Goal: Task Accomplishment & Management: Use online tool/utility

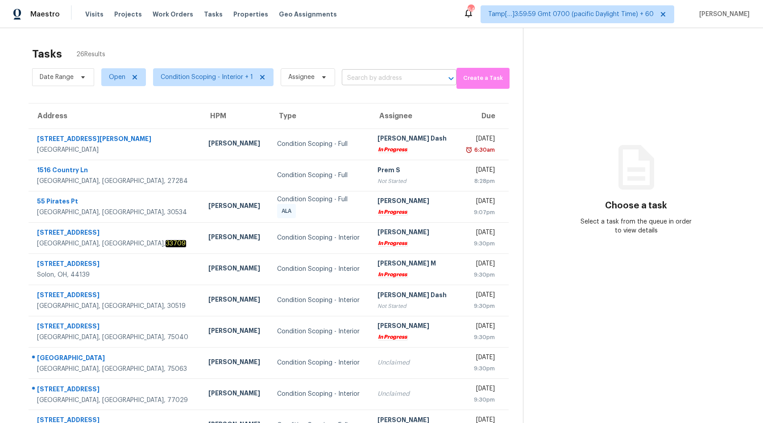
click at [380, 74] on input "text" at bounding box center [387, 78] width 90 height 14
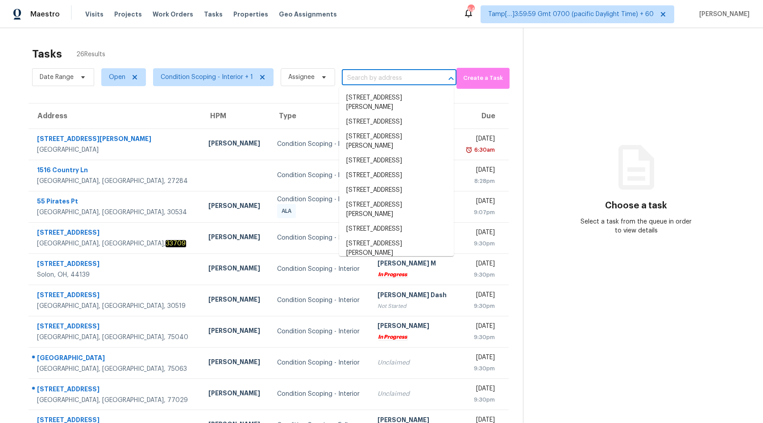
paste input "3007 Rialto Dr, Irving, TX 75063"
type input "3007 Rialto Dr, Irving, TX 75063"
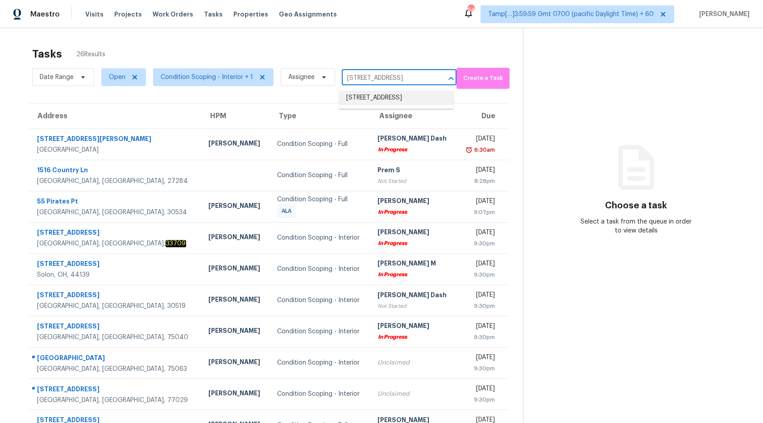
click at [362, 98] on li "3007 Rialto Dr, Irving, TX 75063" at bounding box center [396, 98] width 115 height 15
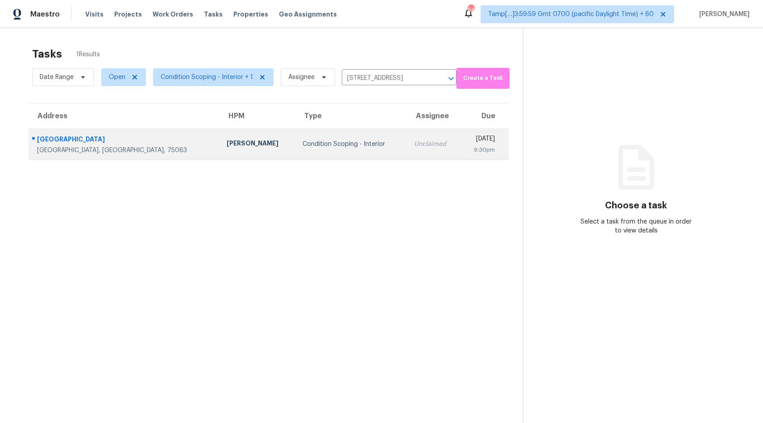
click at [468, 143] on div "Thu, Oct 9th 2025" at bounding box center [481, 139] width 27 height 11
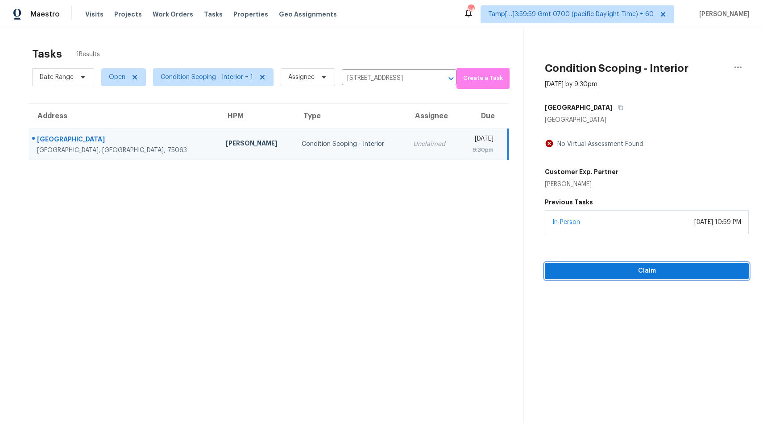
click at [634, 273] on span "Claim" at bounding box center [647, 271] width 190 height 11
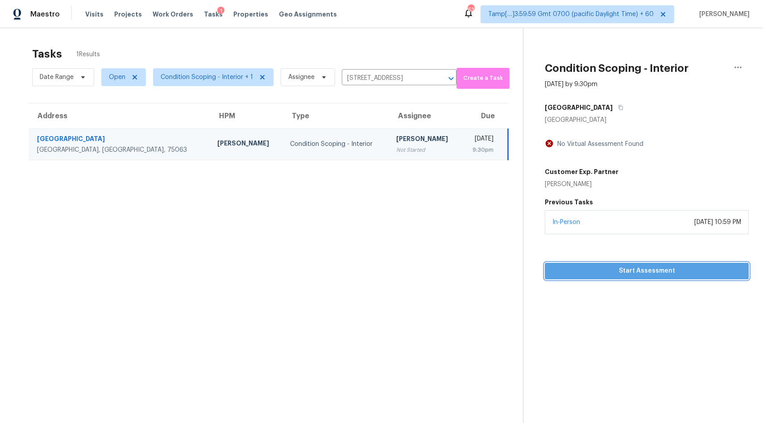
click at [611, 273] on span "Start Assessment" at bounding box center [647, 271] width 190 height 11
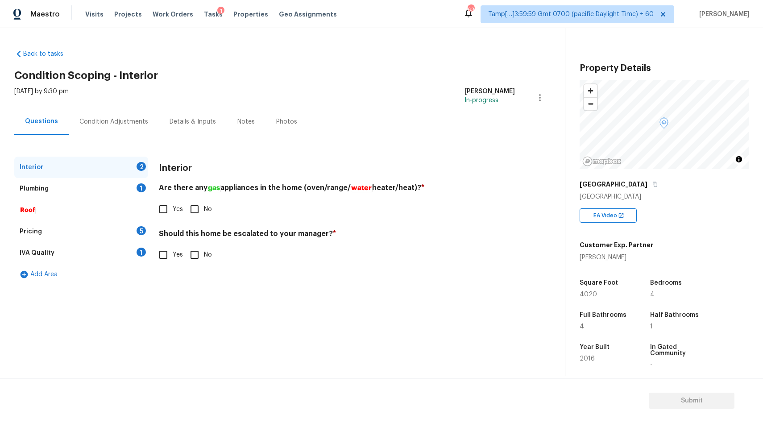
click at [167, 212] on input "Yes" at bounding box center [163, 209] width 19 height 19
checkbox input "true"
click at [201, 258] on input "No" at bounding box center [194, 255] width 19 height 19
checkbox input "true"
click at [83, 186] on div "Plumbing 1" at bounding box center [81, 188] width 134 height 21
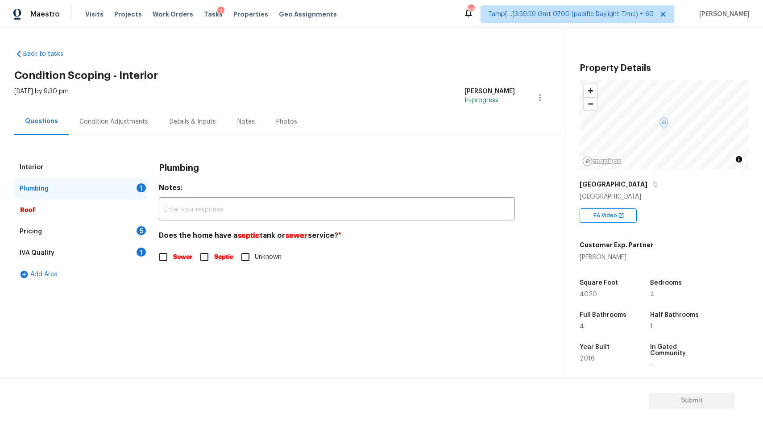
click at [183, 263] on label "Sewer" at bounding box center [173, 257] width 39 height 19
click at [173, 263] on input "Sewer" at bounding box center [163, 257] width 19 height 19
checkbox input "true"
click at [64, 226] on div "Pricing 5" at bounding box center [81, 231] width 134 height 21
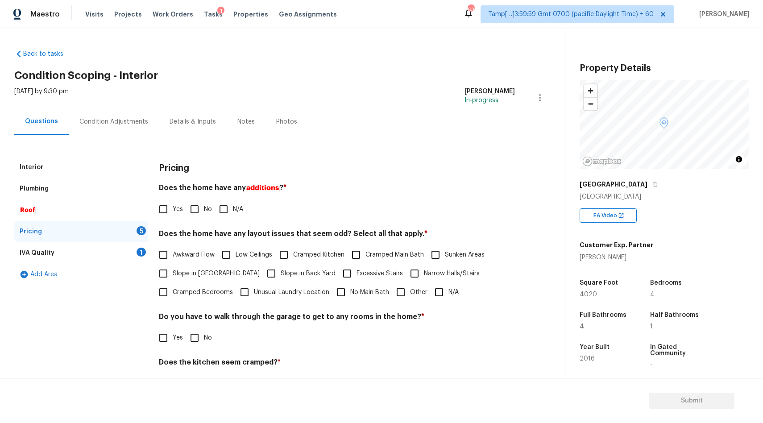
click at [195, 212] on input "No" at bounding box center [194, 209] width 19 height 19
checkbox input "true"
click at [439, 294] on input "N/A" at bounding box center [439, 292] width 19 height 19
checkbox input "true"
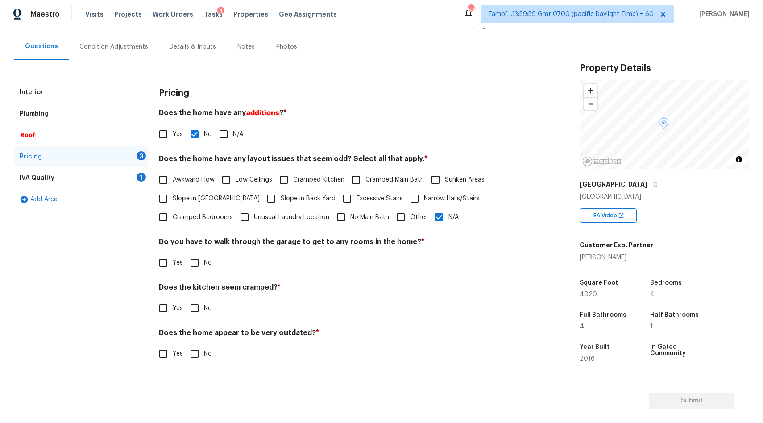
click at [81, 171] on div "IVA Quality 1" at bounding box center [81, 177] width 134 height 21
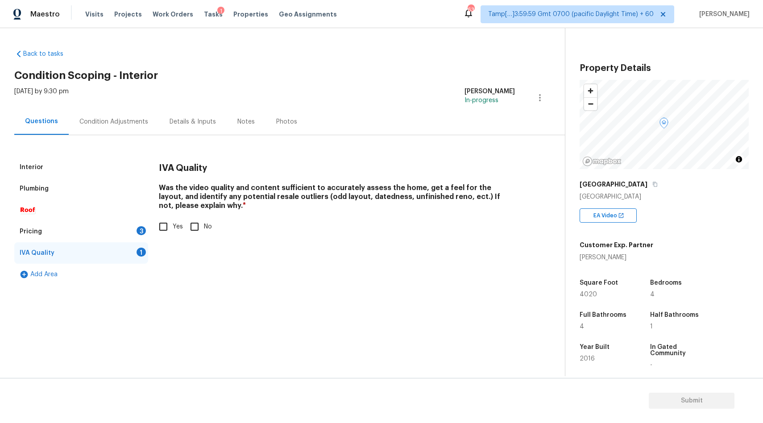
click at [168, 227] on input "Yes" at bounding box center [163, 226] width 19 height 19
checkbox input "true"
click at [112, 125] on div "Condition Adjustments" at bounding box center [113, 121] width 69 height 9
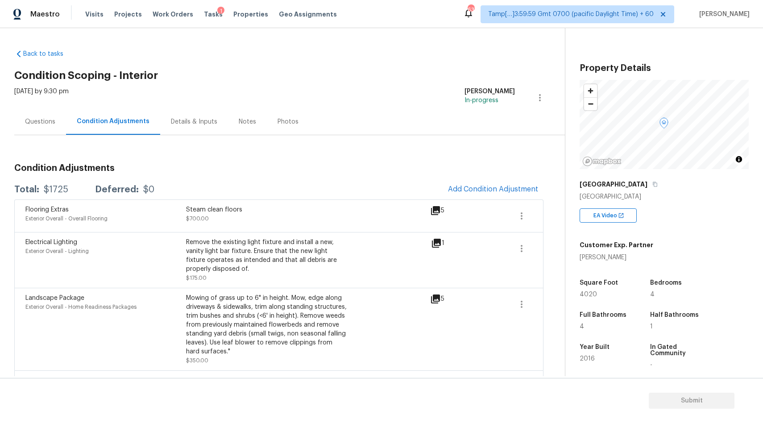
scroll to position [54, 0]
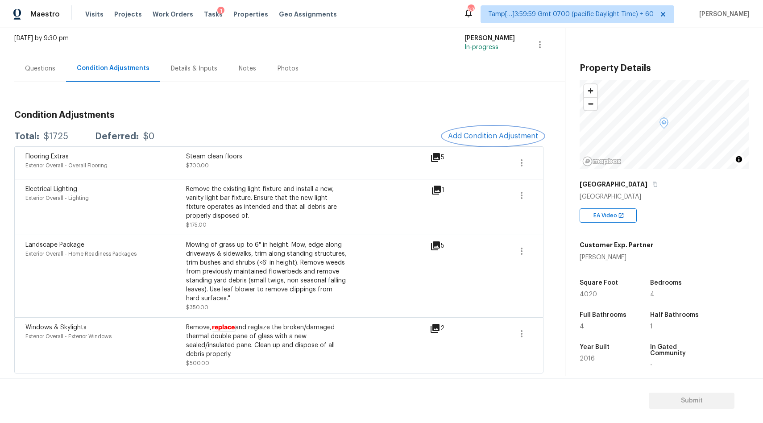
click at [480, 130] on button "Add Condition Adjustment" at bounding box center [493, 136] width 101 height 19
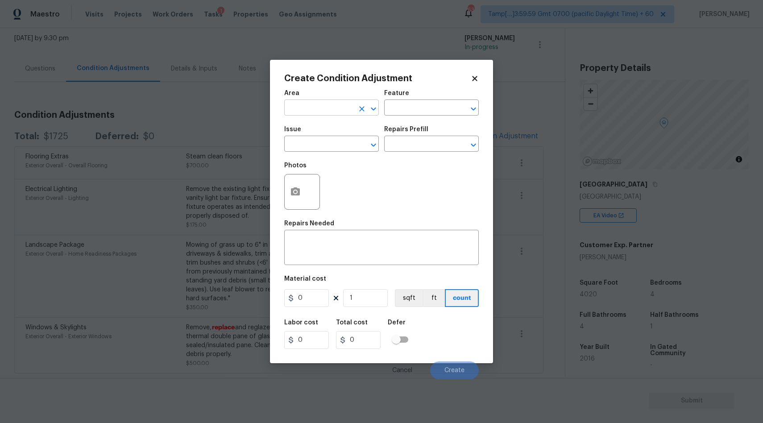
click at [338, 110] on input "text" at bounding box center [319, 109] width 70 height 14
click at [352, 149] on li "Interior Overall" at bounding box center [331, 143] width 95 height 15
type input "Interior Overall"
click at [316, 147] on input "text" at bounding box center [319, 145] width 70 height 14
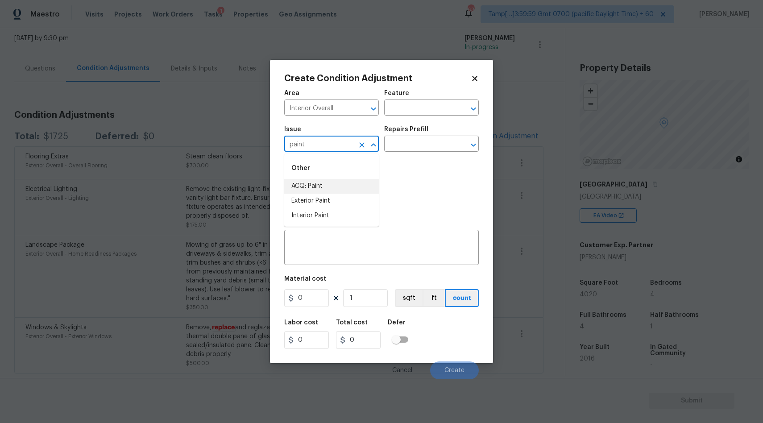
click at [307, 191] on li "ACQ: Paint" at bounding box center [331, 186] width 95 height 15
type input "ACQ: Paint"
click at [420, 143] on input "text" at bounding box center [419, 145] width 70 height 14
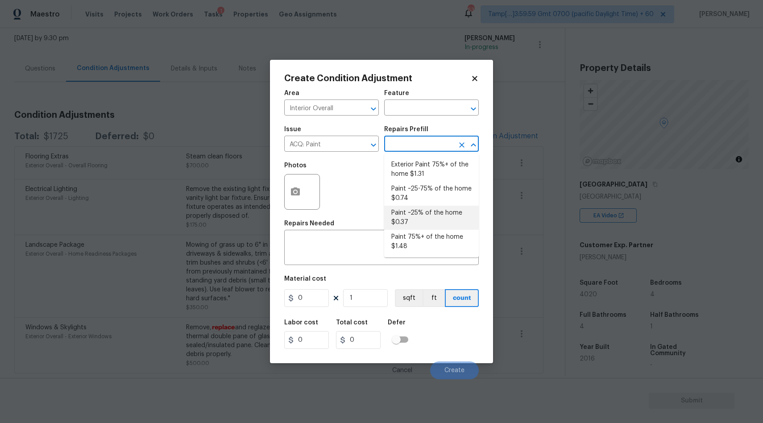
click at [422, 217] on li "Paint ~25% of the home $0.37" at bounding box center [431, 218] width 95 height 24
type input "Acquisition"
type textarea "Acquisition Scope: ~25% of the home needs interior paint"
type input "0.37"
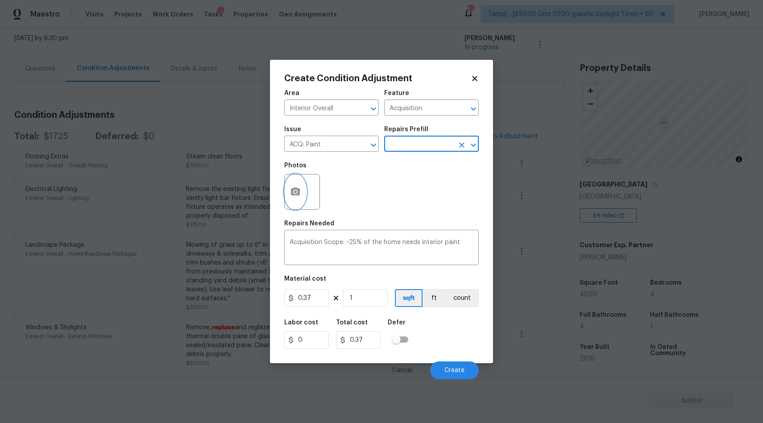
click at [296, 193] on circle "button" at bounding box center [295, 192] width 3 height 3
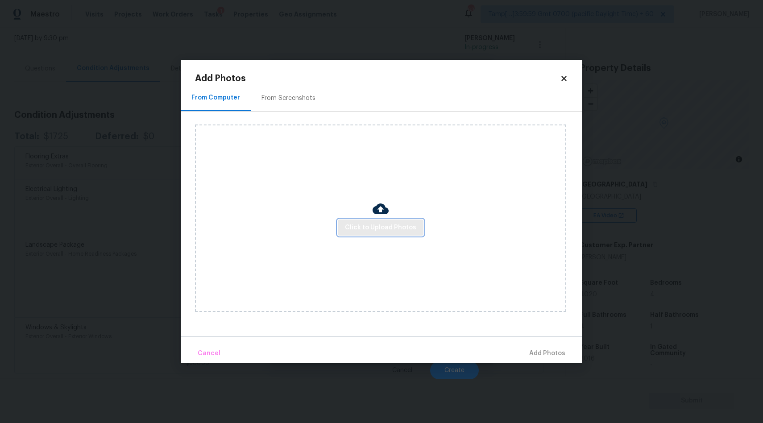
click at [387, 229] on span "Click to Upload Photos" at bounding box center [380, 227] width 71 height 11
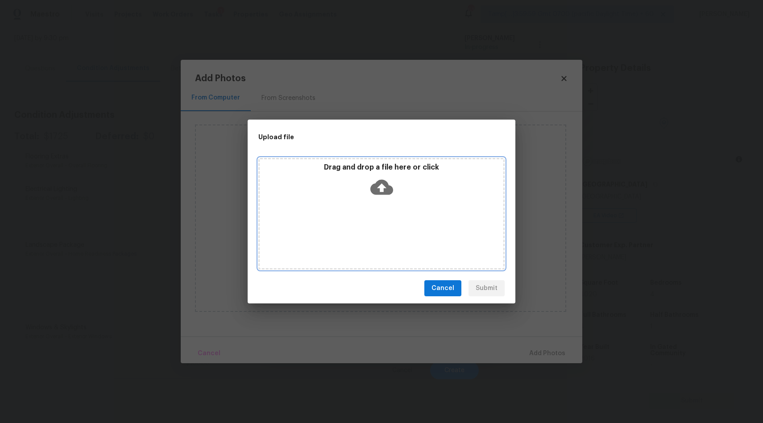
click at [377, 190] on icon at bounding box center [382, 187] width 23 height 15
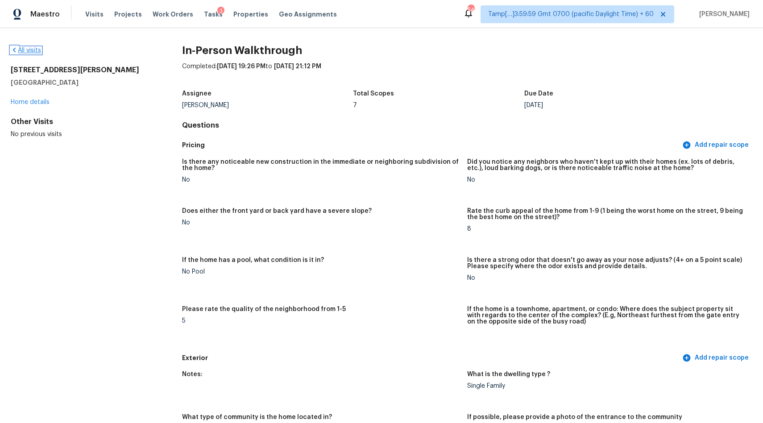
click at [35, 49] on link "All visits" at bounding box center [26, 50] width 30 height 6
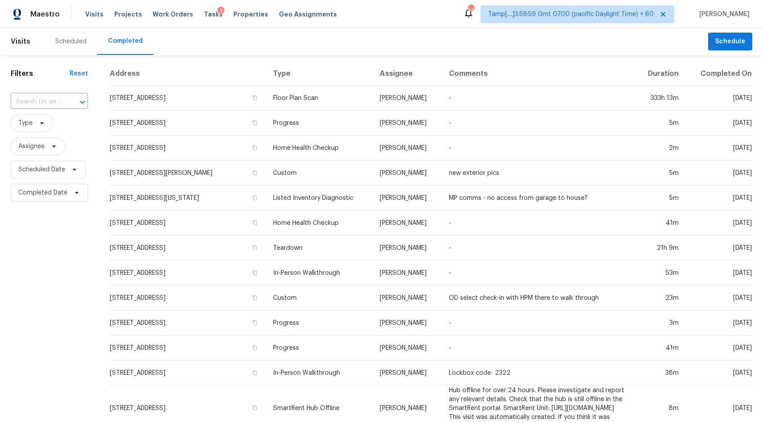
click at [56, 101] on input "text" at bounding box center [37, 102] width 52 height 14
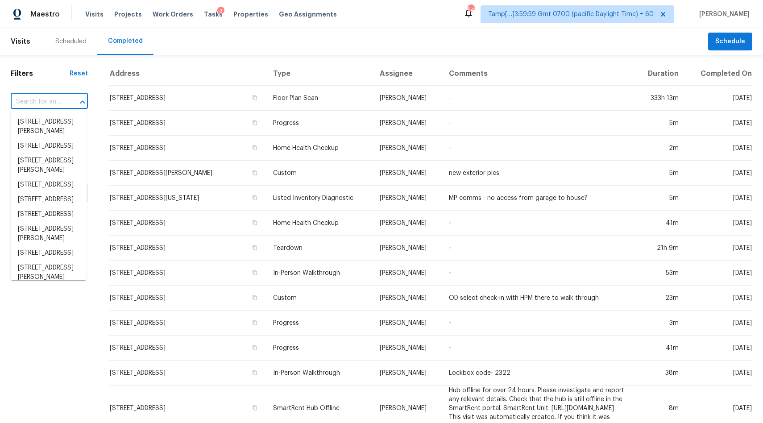
paste input "[STREET_ADDRESS]"
type input "[STREET_ADDRESS]"
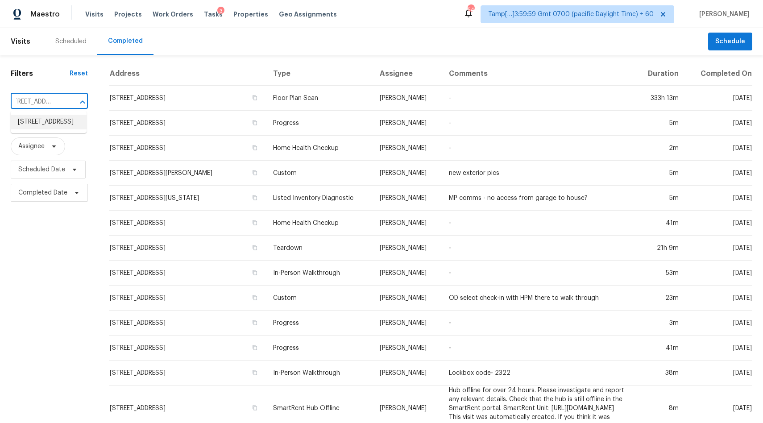
click at [33, 127] on li "3007 Rialto Dr, Irving, TX 75063" at bounding box center [49, 122] width 76 height 15
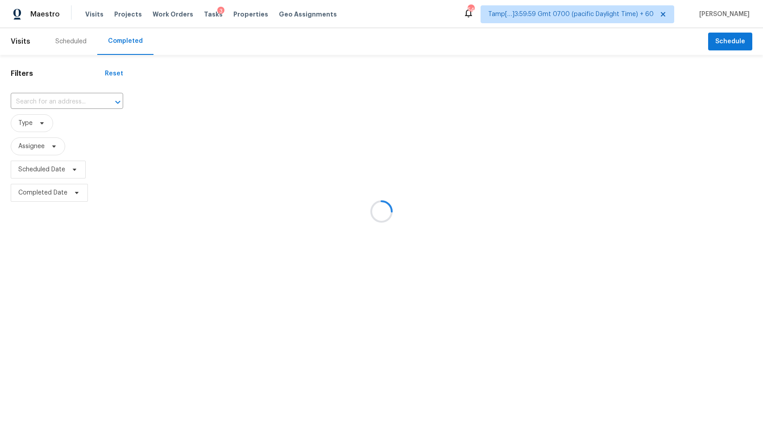
type input "3007 Rialto Dr, Irving, TX 75063"
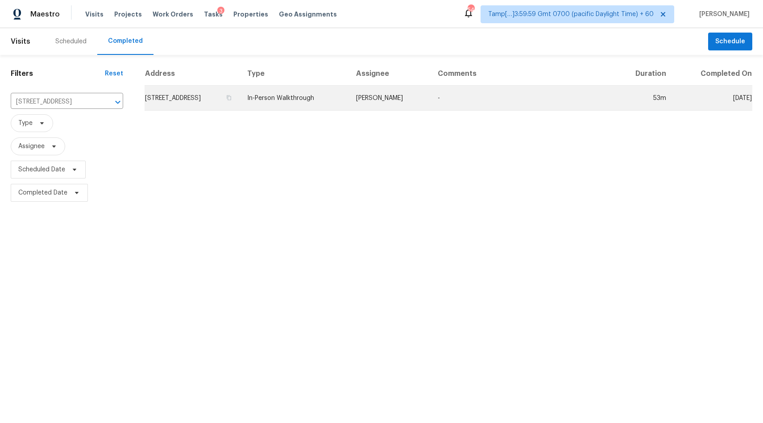
click at [292, 96] on td "In-Person Walkthrough" at bounding box center [294, 98] width 109 height 25
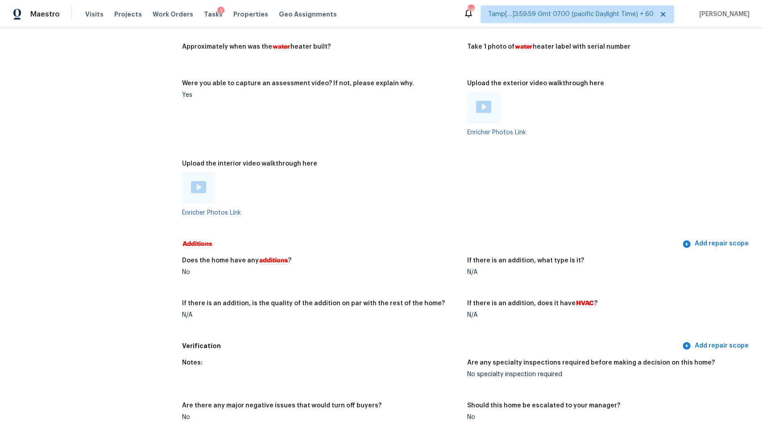
scroll to position [1565, 0]
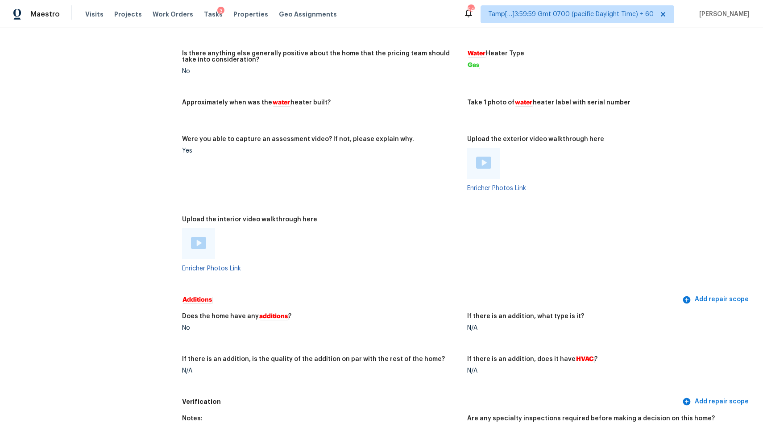
click at [204, 248] on img at bounding box center [198, 243] width 15 height 12
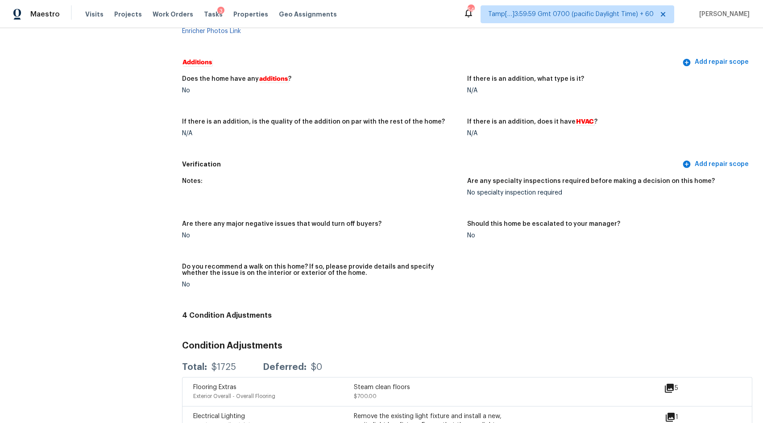
scroll to position [558, 0]
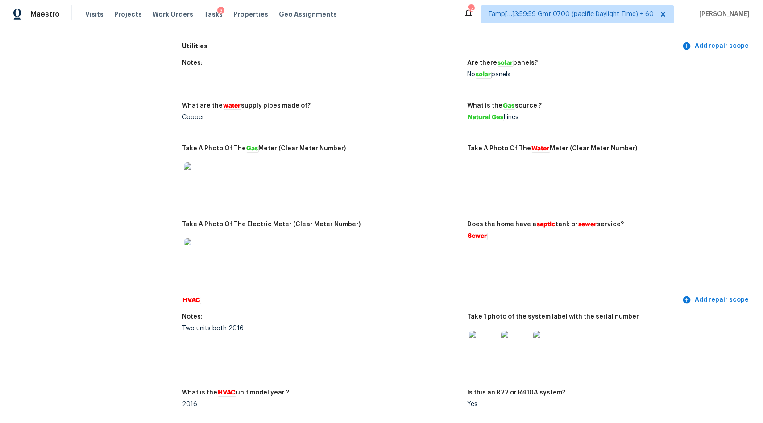
click at [372, 165] on div at bounding box center [321, 176] width 278 height 39
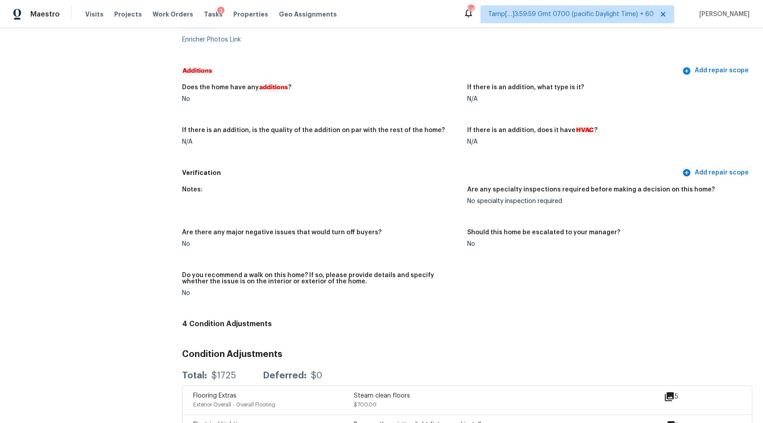
scroll to position [2005, 0]
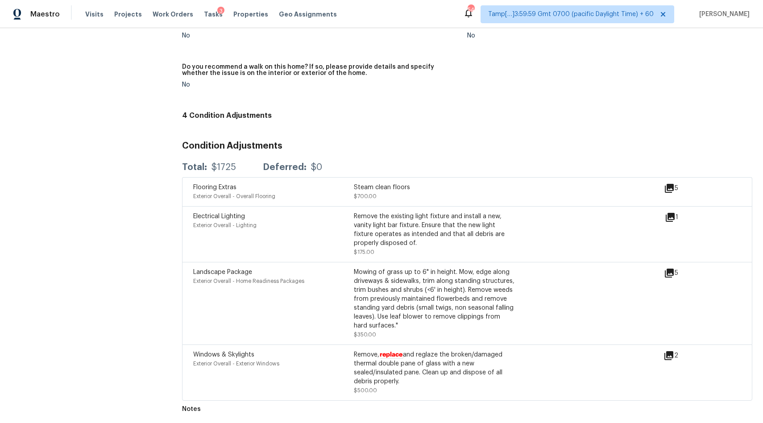
click at [669, 184] on icon at bounding box center [669, 188] width 9 height 9
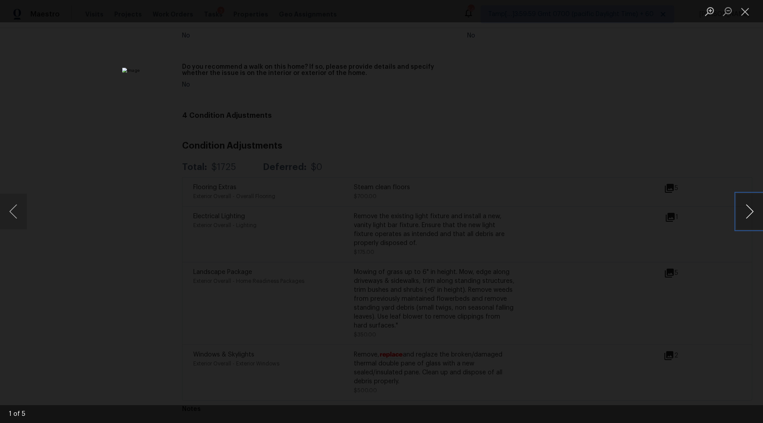
click at [751, 210] on button "Next image" at bounding box center [750, 212] width 27 height 36
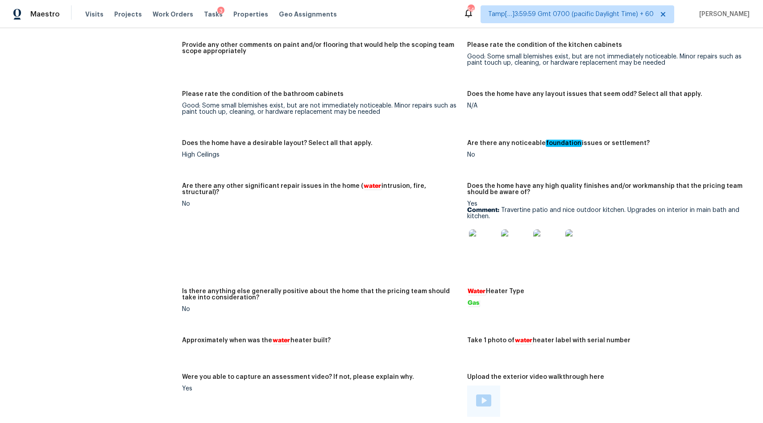
scroll to position [1328, 0]
click at [492, 239] on img at bounding box center [483, 243] width 29 height 29
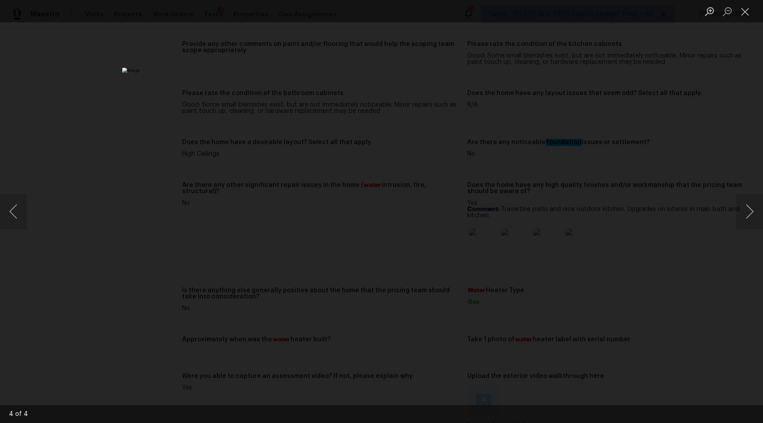
click at [586, 223] on div "Lightbox" at bounding box center [381, 211] width 763 height 423
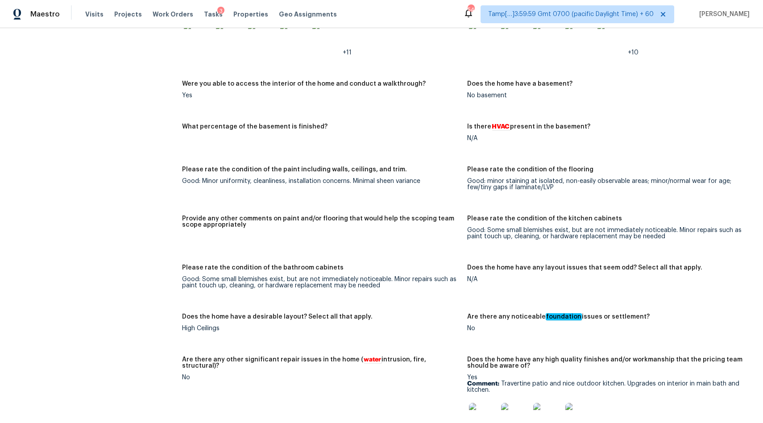
scroll to position [1173, 0]
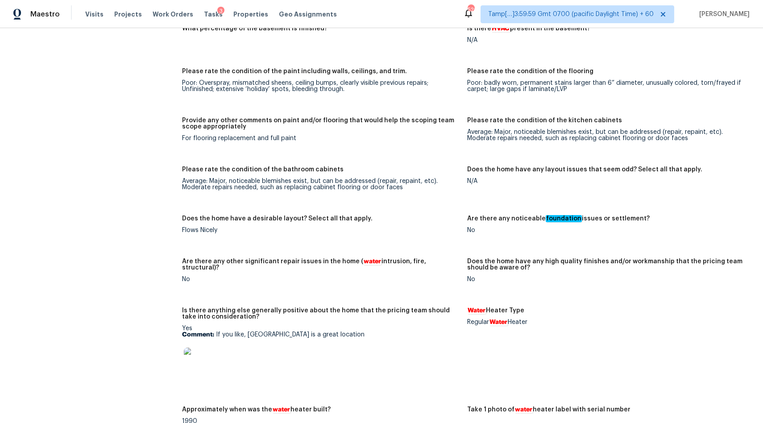
scroll to position [1273, 0]
